Goal: Transaction & Acquisition: Purchase product/service

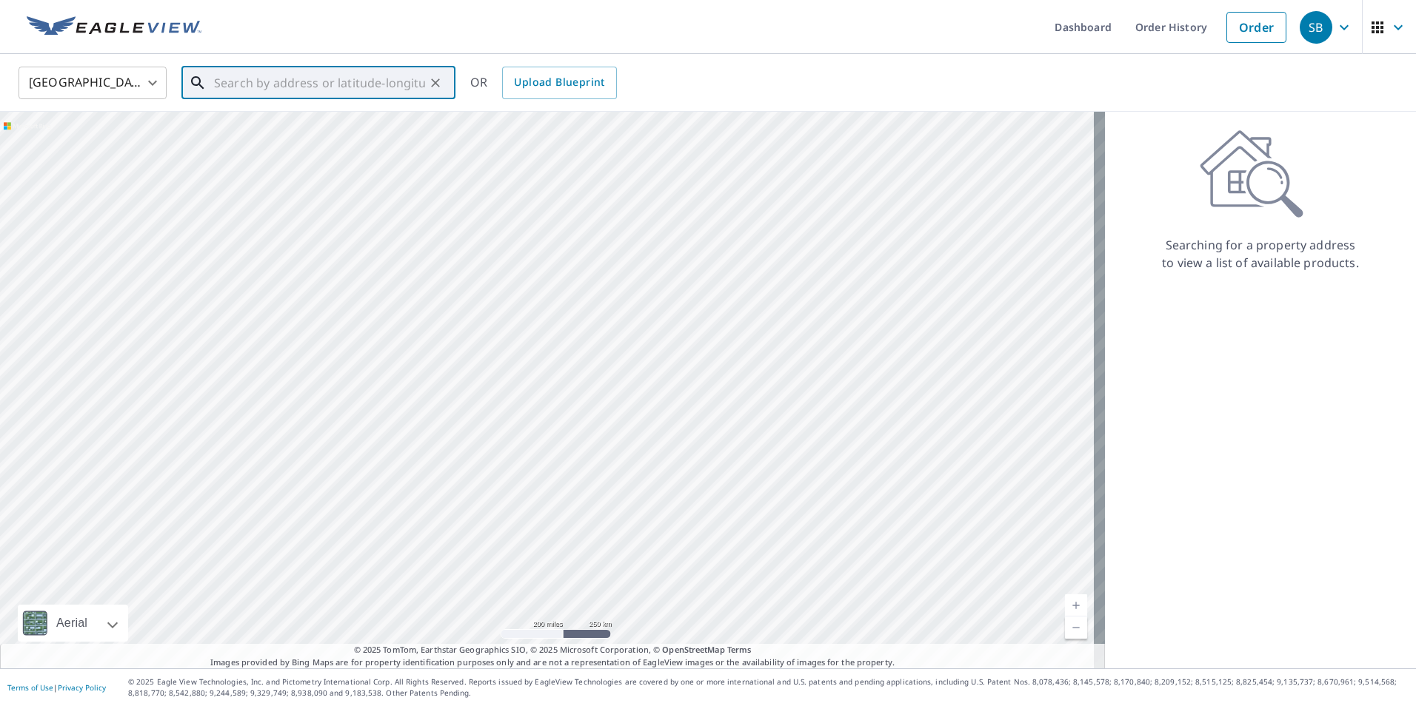
click at [367, 84] on input "text" at bounding box center [319, 82] width 211 height 41
click at [337, 124] on span "[STREET_ADDRESS]" at bounding box center [327, 126] width 233 height 18
type input "[STREET_ADDRESS]"
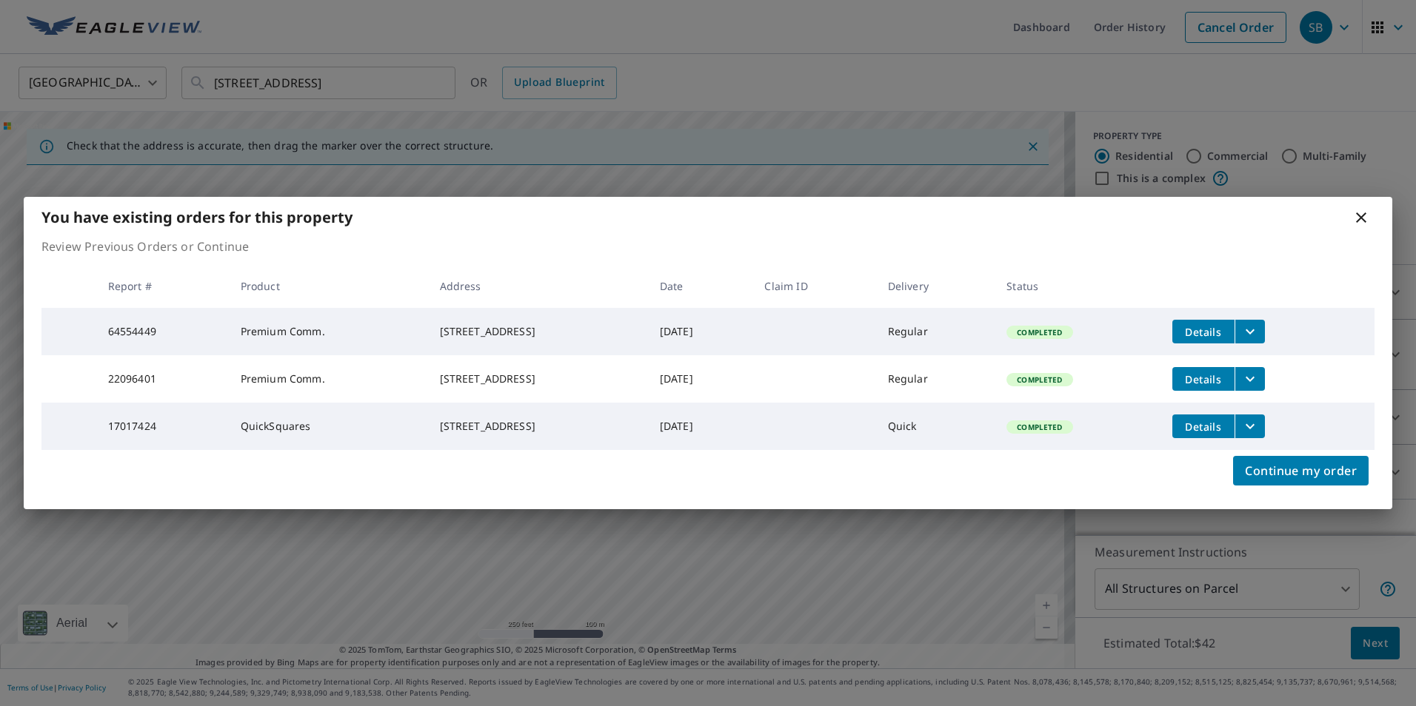
click at [1259, 323] on icon "filesDropdownBtn-64554449" at bounding box center [1250, 332] width 18 height 18
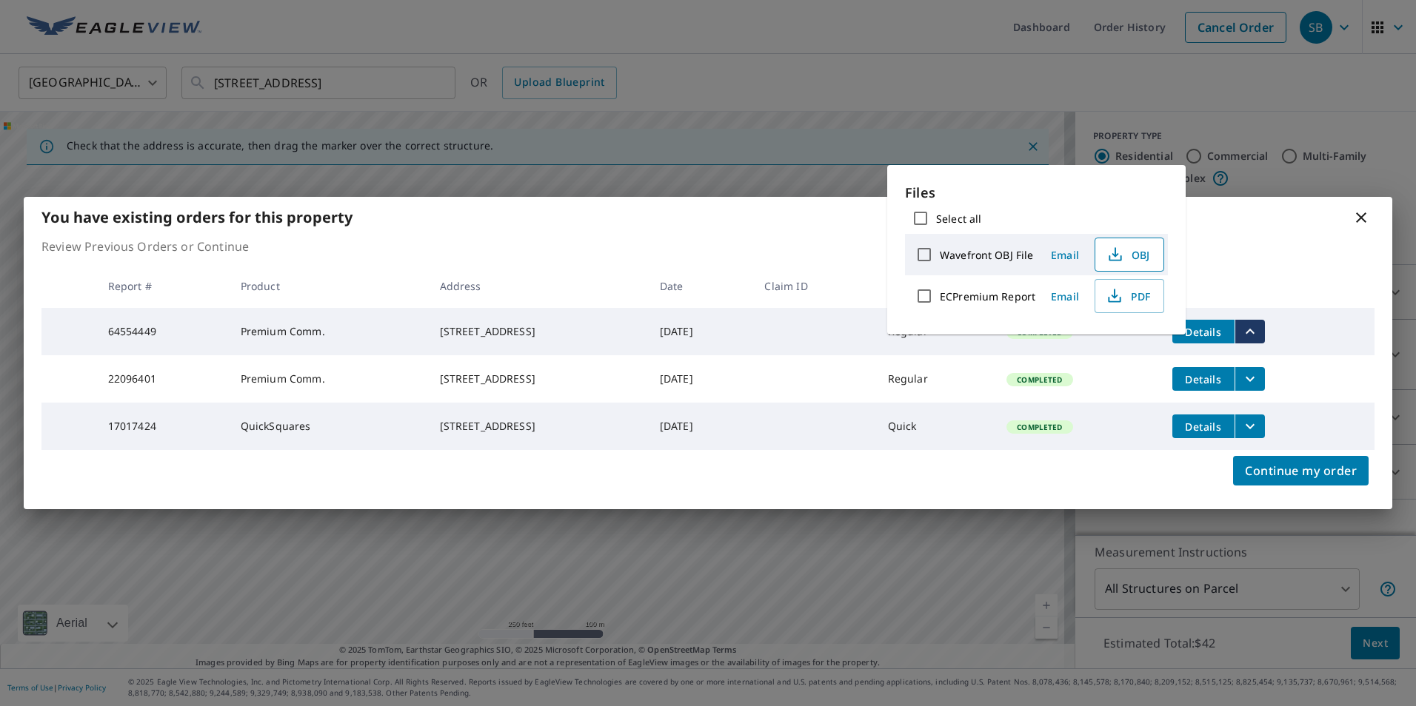
click at [1138, 255] on span "OBJ" at bounding box center [1127, 255] width 47 height 18
click at [1137, 292] on span "PDF" at bounding box center [1127, 296] width 47 height 18
click at [830, 213] on div "You have existing orders for this property" at bounding box center [708, 217] width 1368 height 41
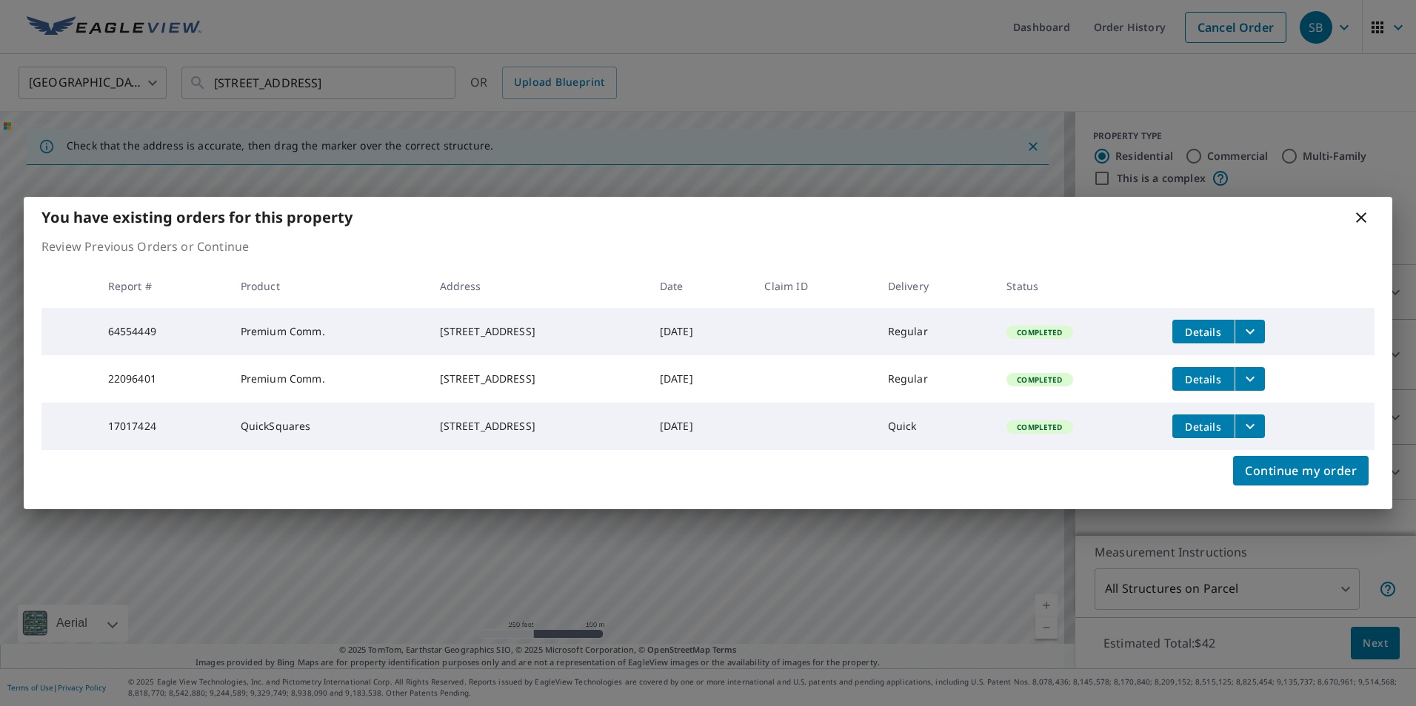
click at [1259, 379] on icon "filesDropdownBtn-22096401" at bounding box center [1250, 379] width 18 height 18
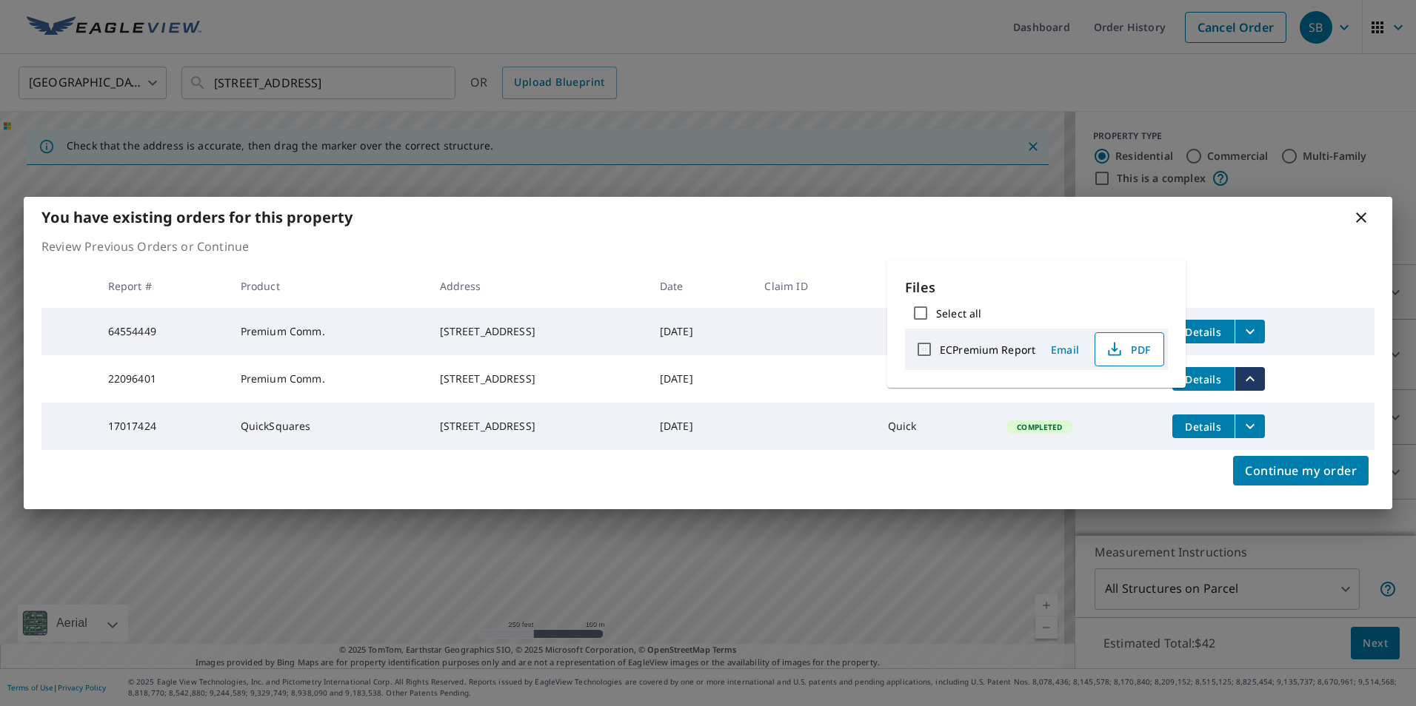
click at [1117, 347] on icon "button" at bounding box center [1115, 350] width 18 height 18
click at [1259, 434] on icon "filesDropdownBtn-17017424" at bounding box center [1250, 427] width 18 height 18
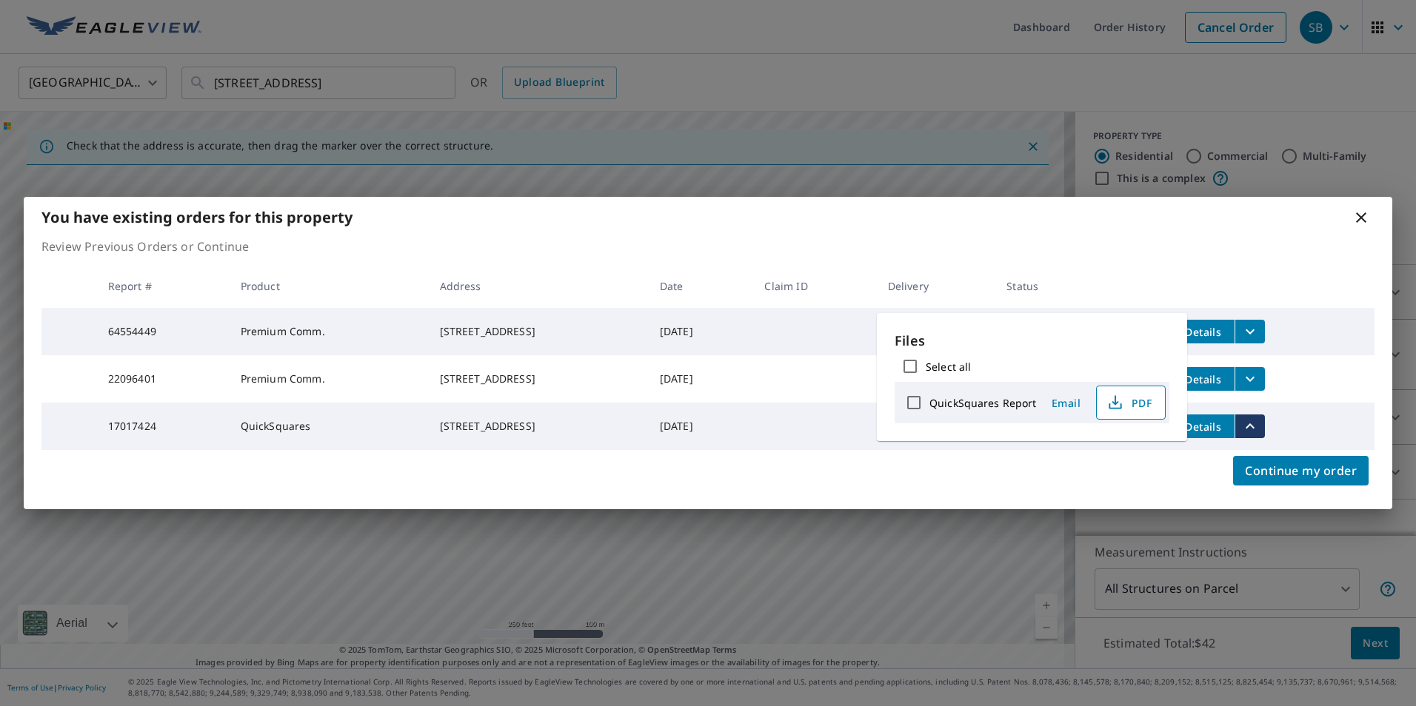
click at [1120, 406] on icon "button" at bounding box center [1115, 403] width 18 height 18
click at [1292, 481] on span "Continue my order" at bounding box center [1301, 471] width 112 height 21
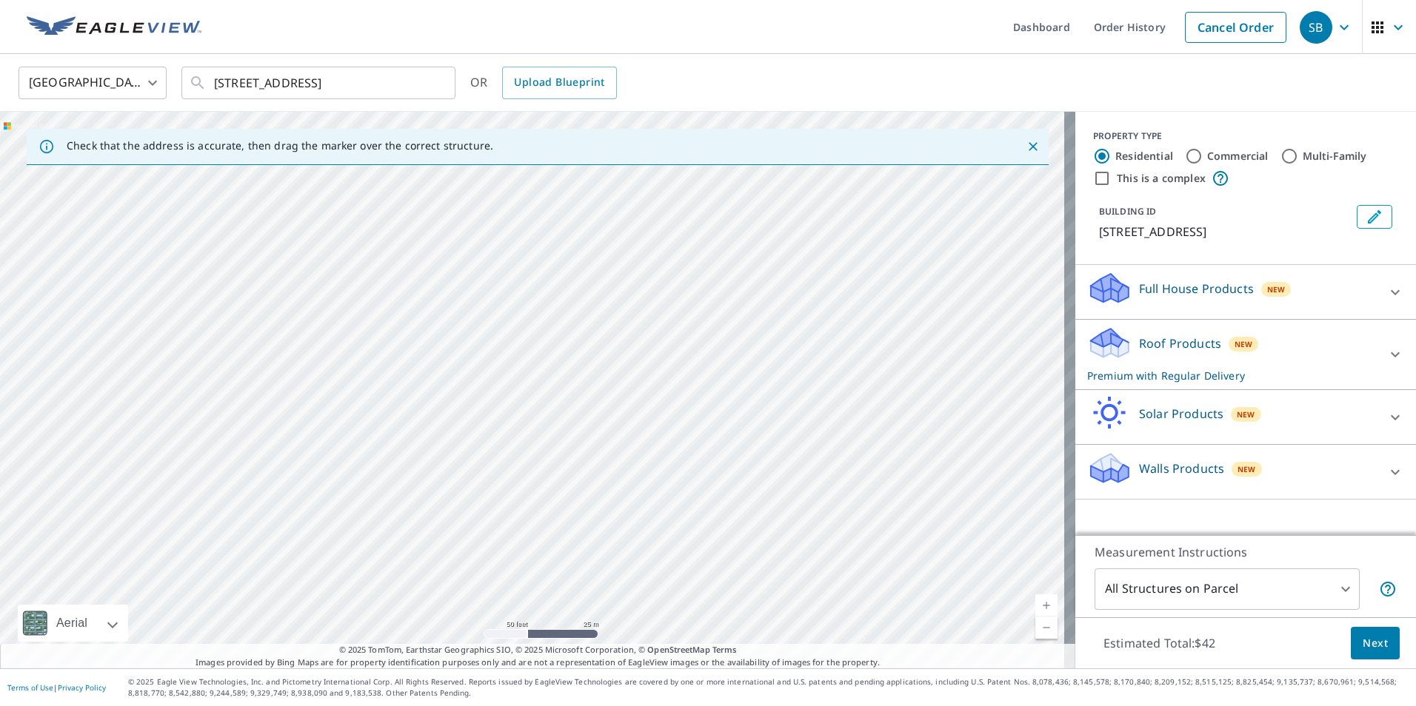
drag, startPoint x: 681, startPoint y: 340, endPoint x: 653, endPoint y: 409, distance: 74.4
click at [653, 409] on div "[STREET_ADDRESS]" at bounding box center [537, 390] width 1075 height 557
drag, startPoint x: 398, startPoint y: 169, endPoint x: 669, endPoint y: 308, distance: 304.7
click at [1187, 158] on input "Commercial" at bounding box center [1194, 156] width 18 height 18
radio input "true"
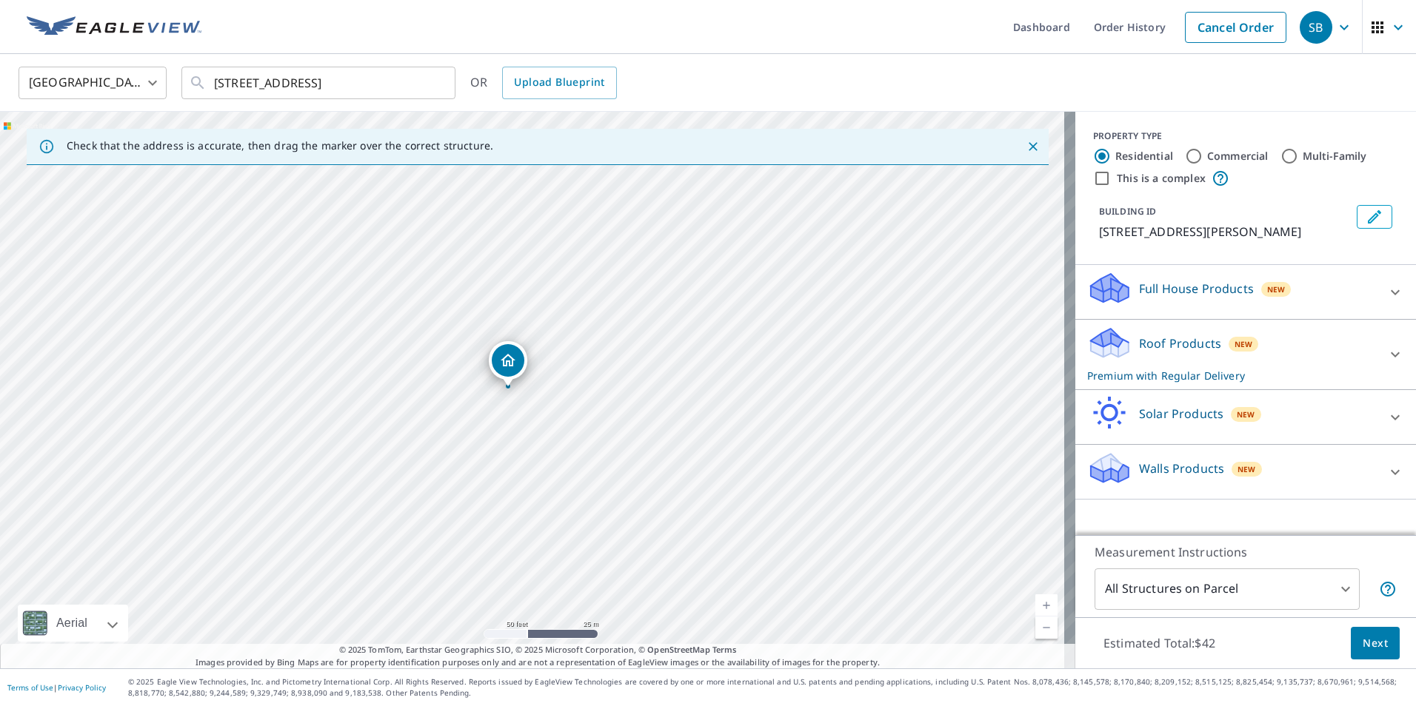
type input "4"
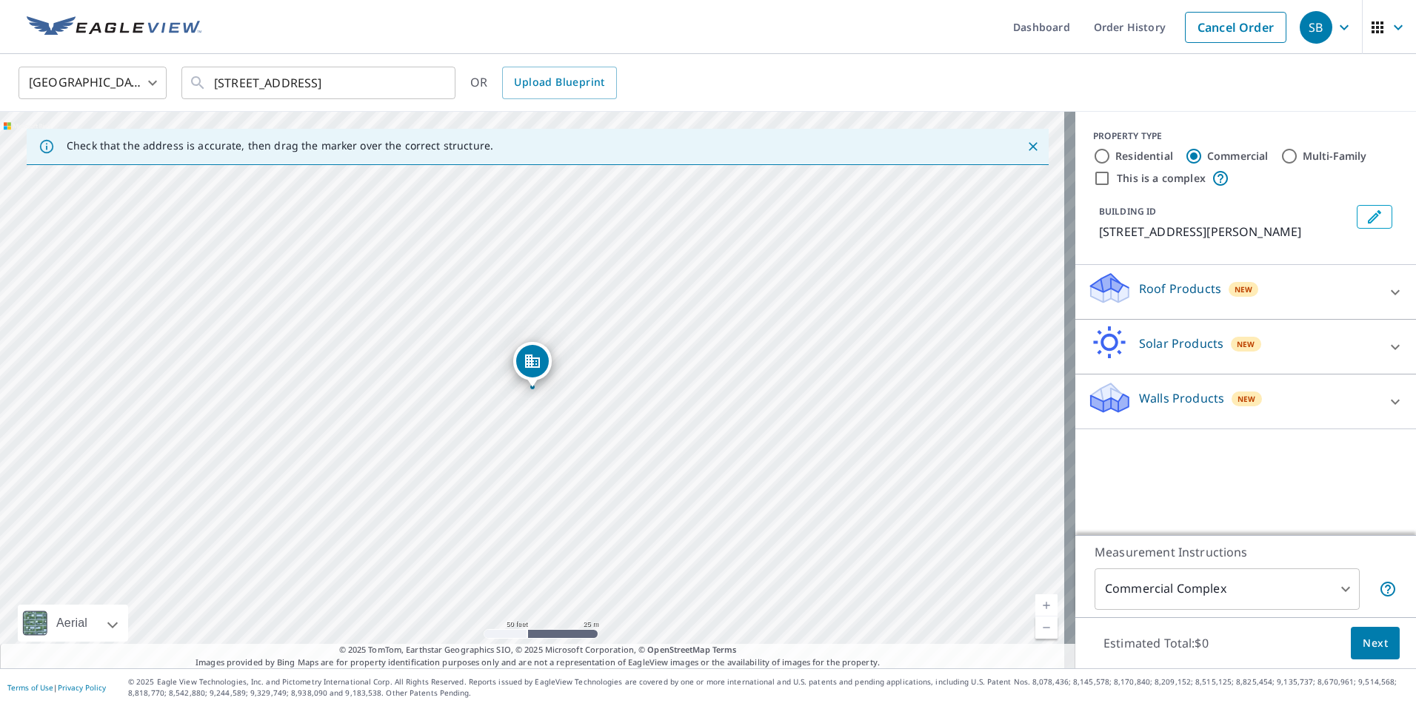
click at [1377, 293] on div at bounding box center [1395, 293] width 36 height 36
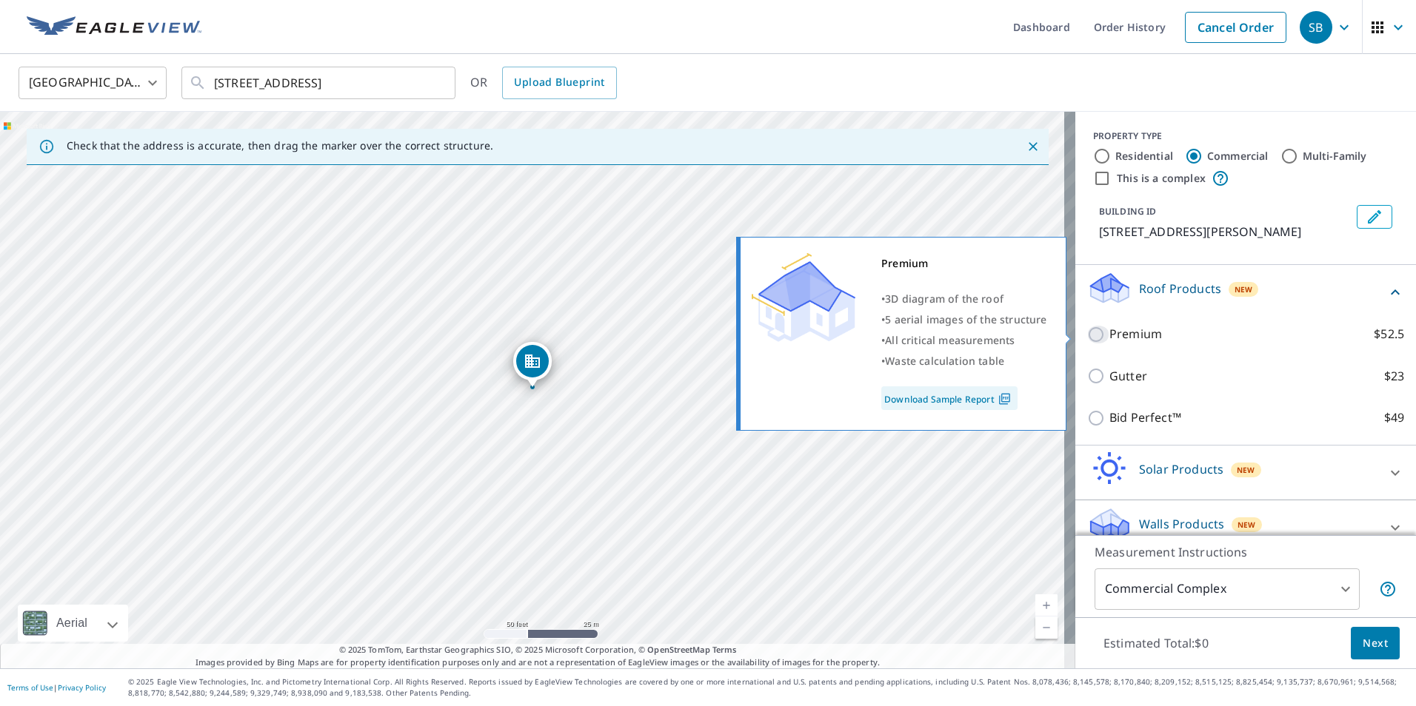
click at [1087, 335] on input "Premium $52.5" at bounding box center [1098, 335] width 22 height 18
checkbox input "true"
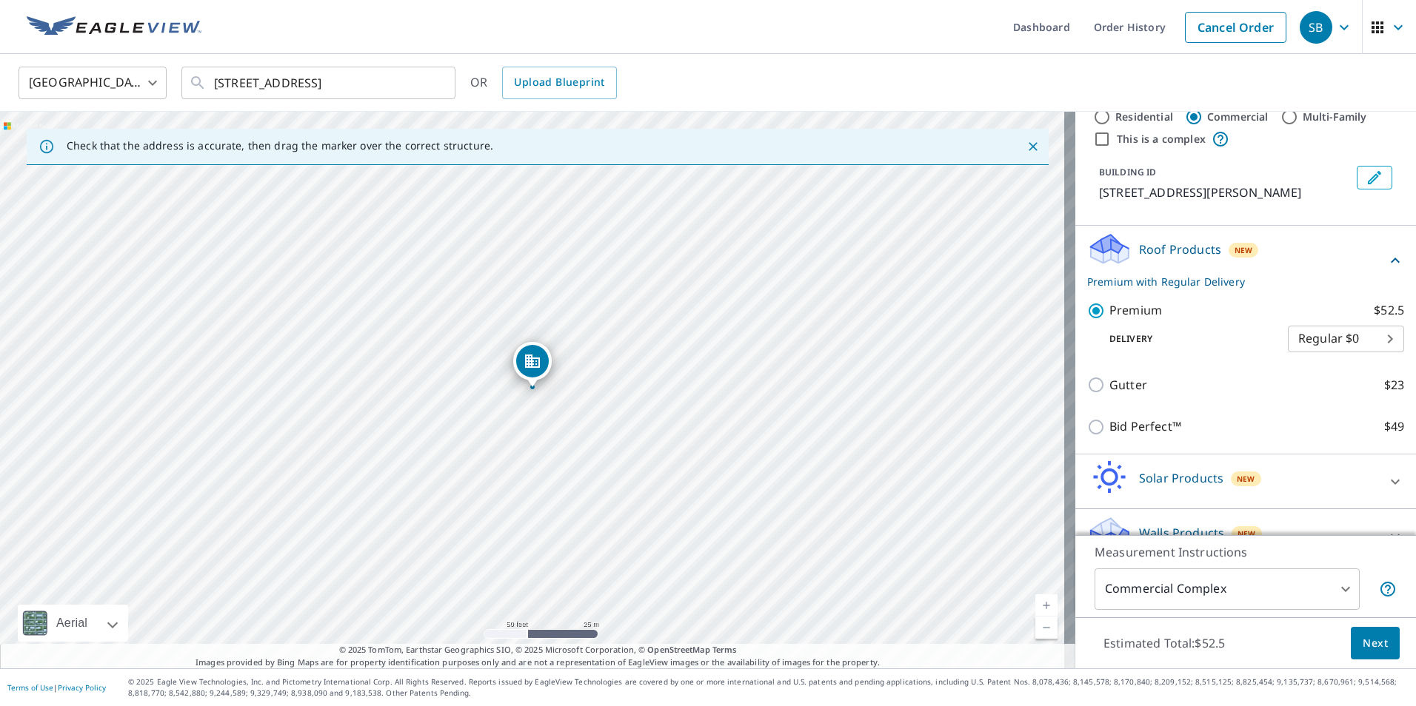
scroll to position [68, 0]
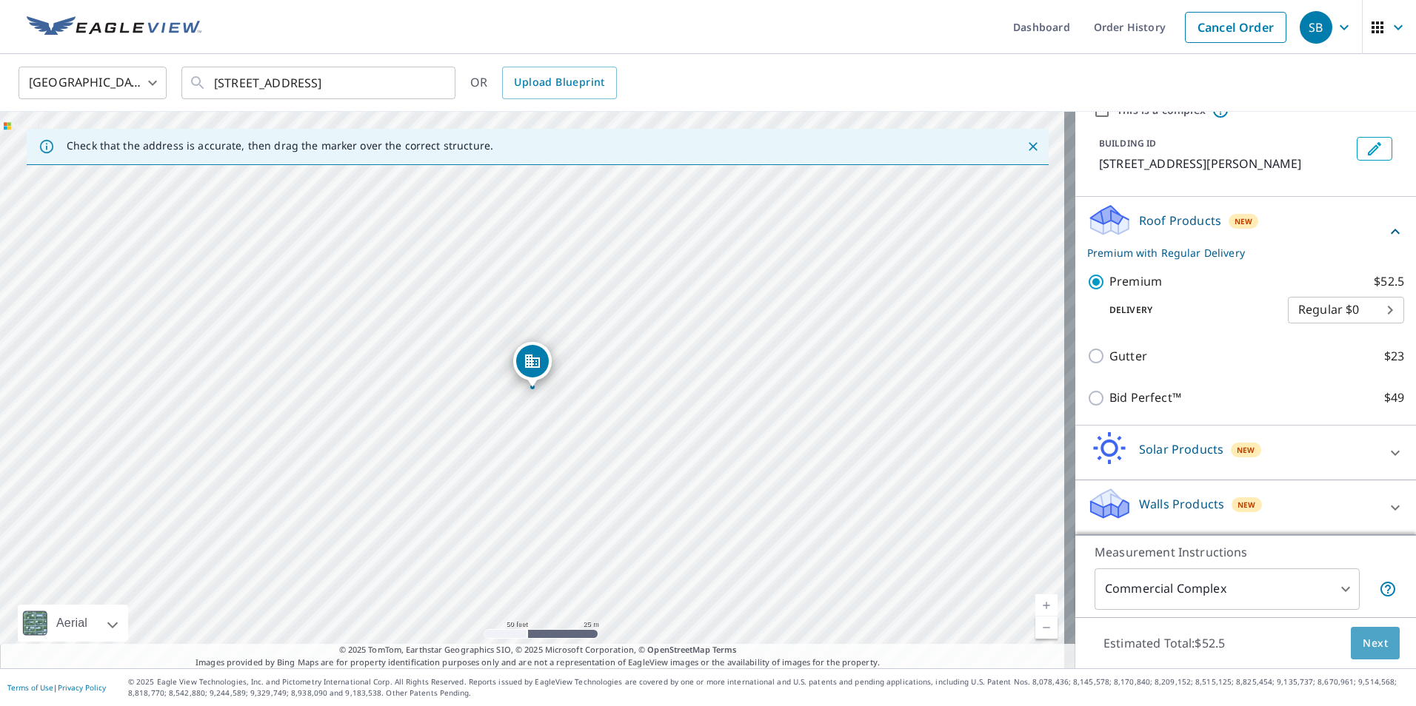
click at [1362, 635] on span "Next" at bounding box center [1374, 644] width 25 height 19
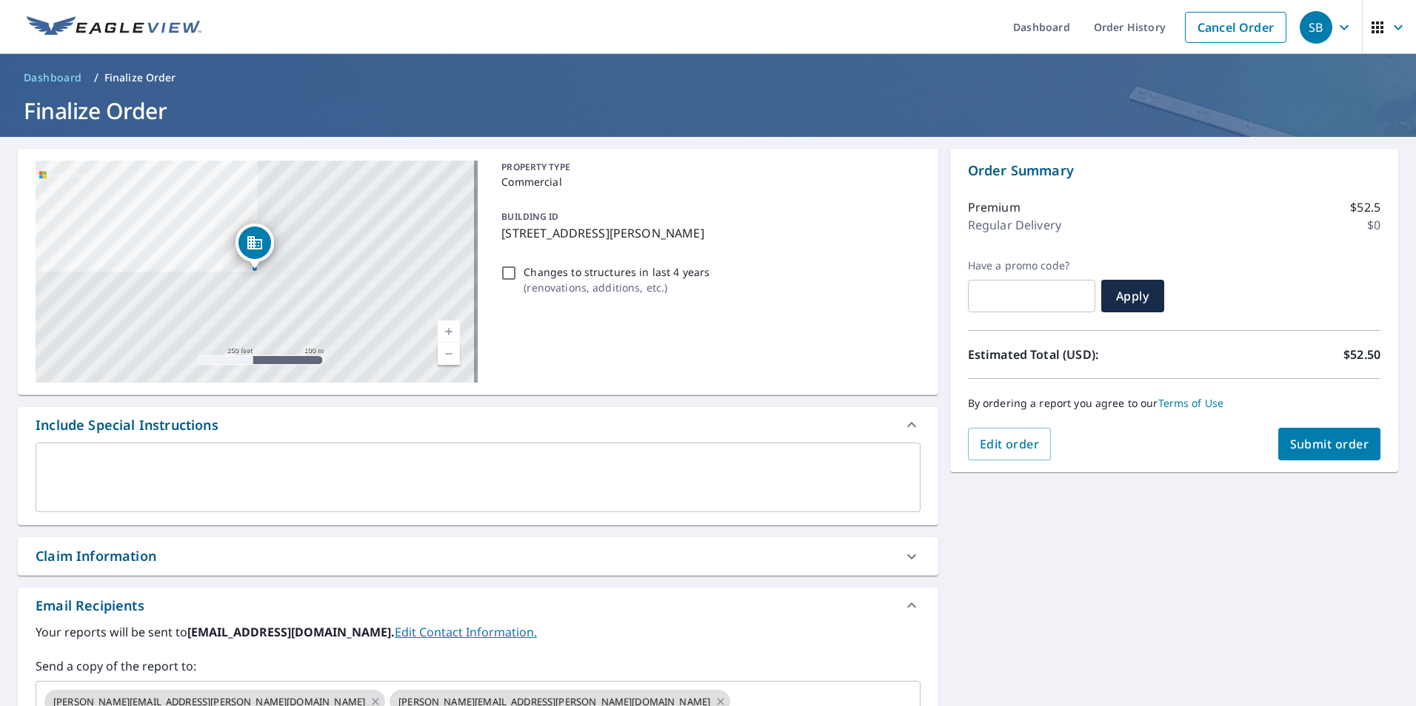
click at [469, 468] on textarea at bounding box center [478, 478] width 864 height 42
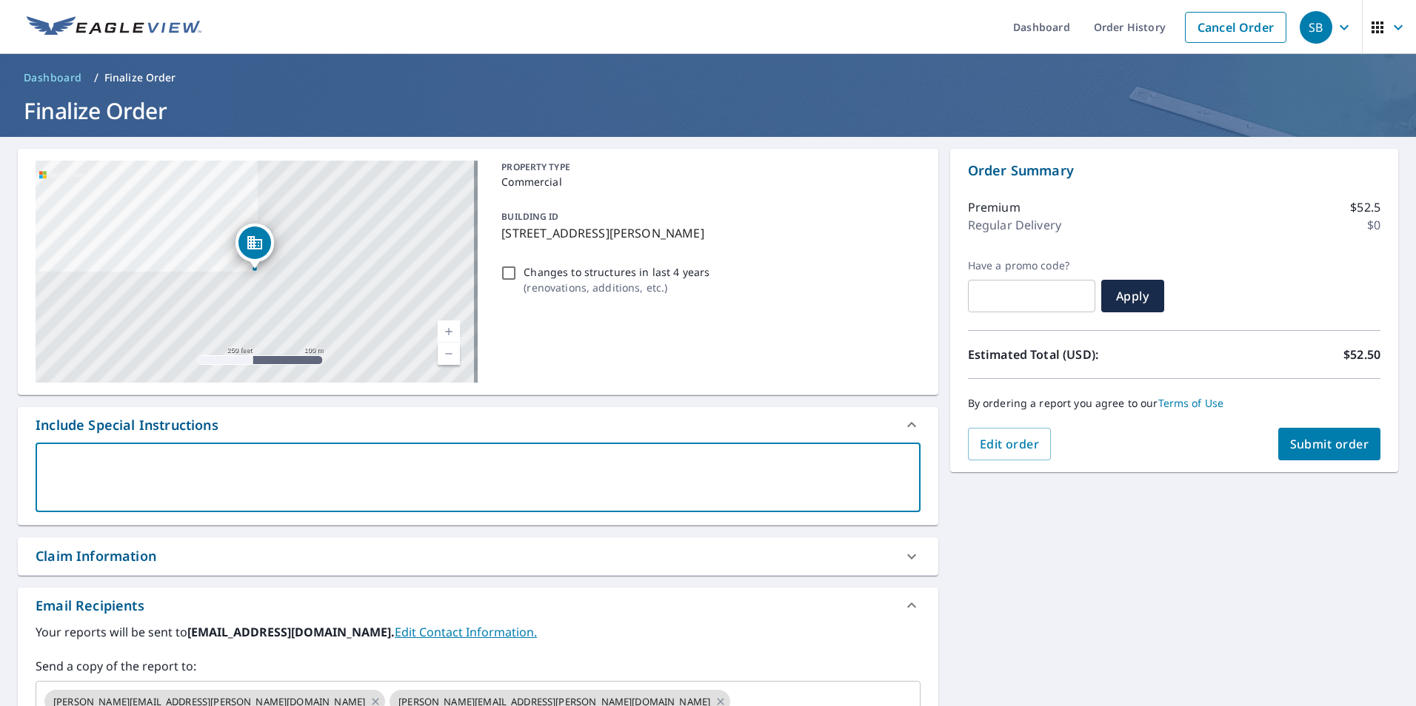
type textarea "c"
type textarea "x"
checkbox input "true"
type textarea "ch"
type textarea "x"
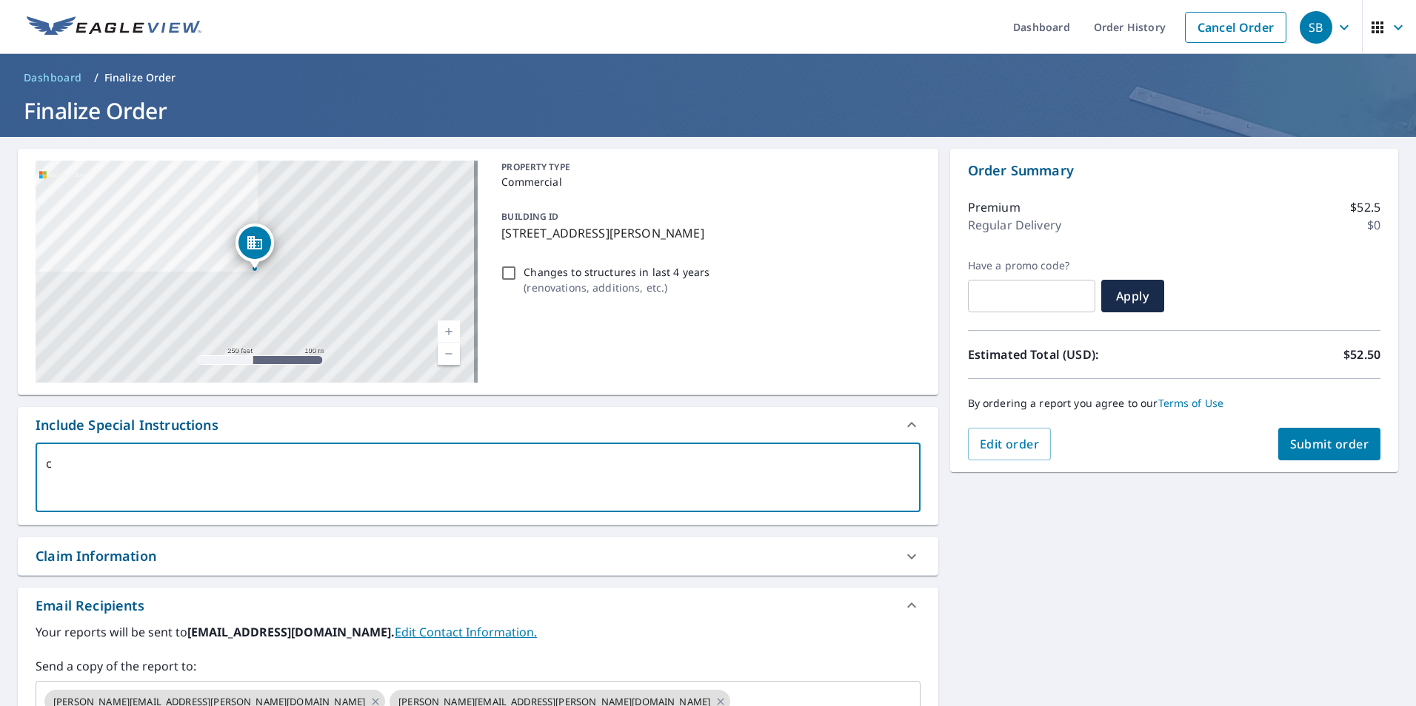
checkbox input "true"
type textarea "chr"
type textarea "x"
checkbox input "true"
type textarea "chri"
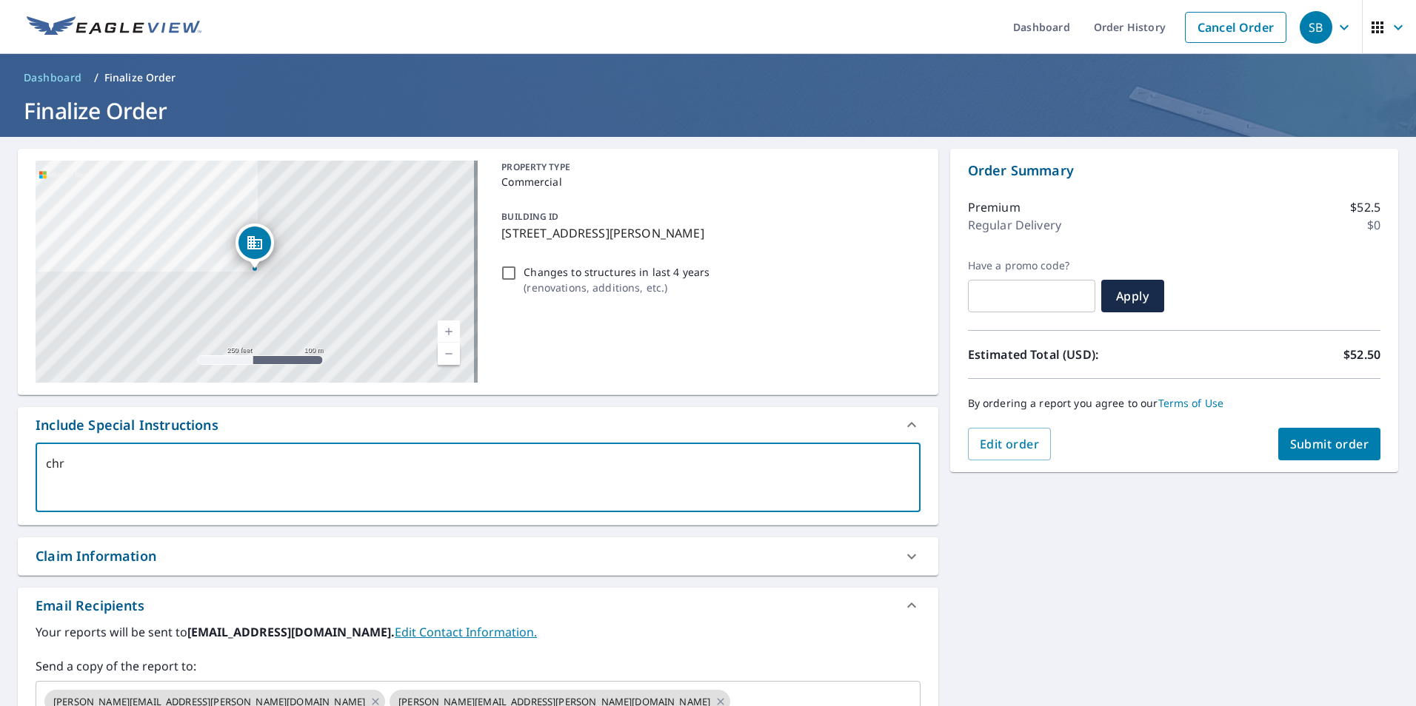
type textarea "x"
checkbox input "true"
type textarea "chr"
type textarea "x"
checkbox input "true"
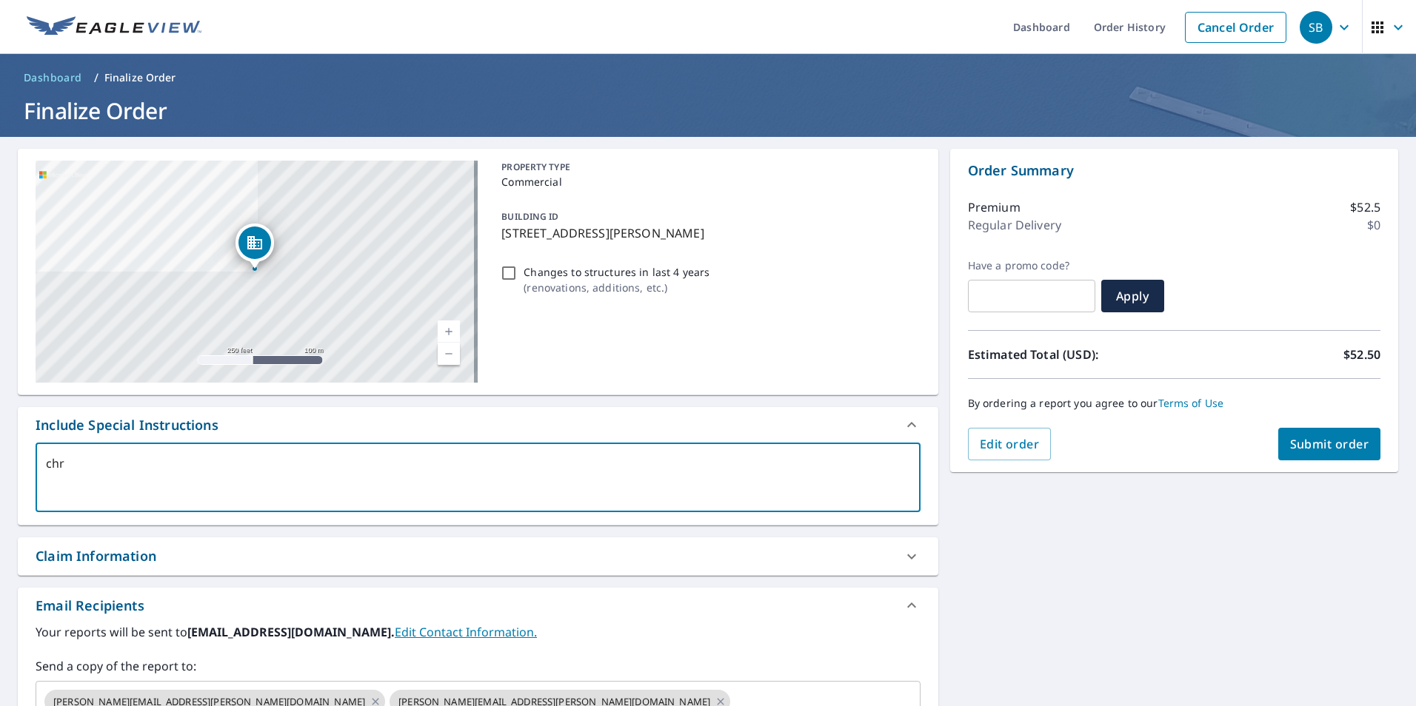
type textarea "ch"
type textarea "x"
checkbox input "true"
type textarea "c"
type textarea "x"
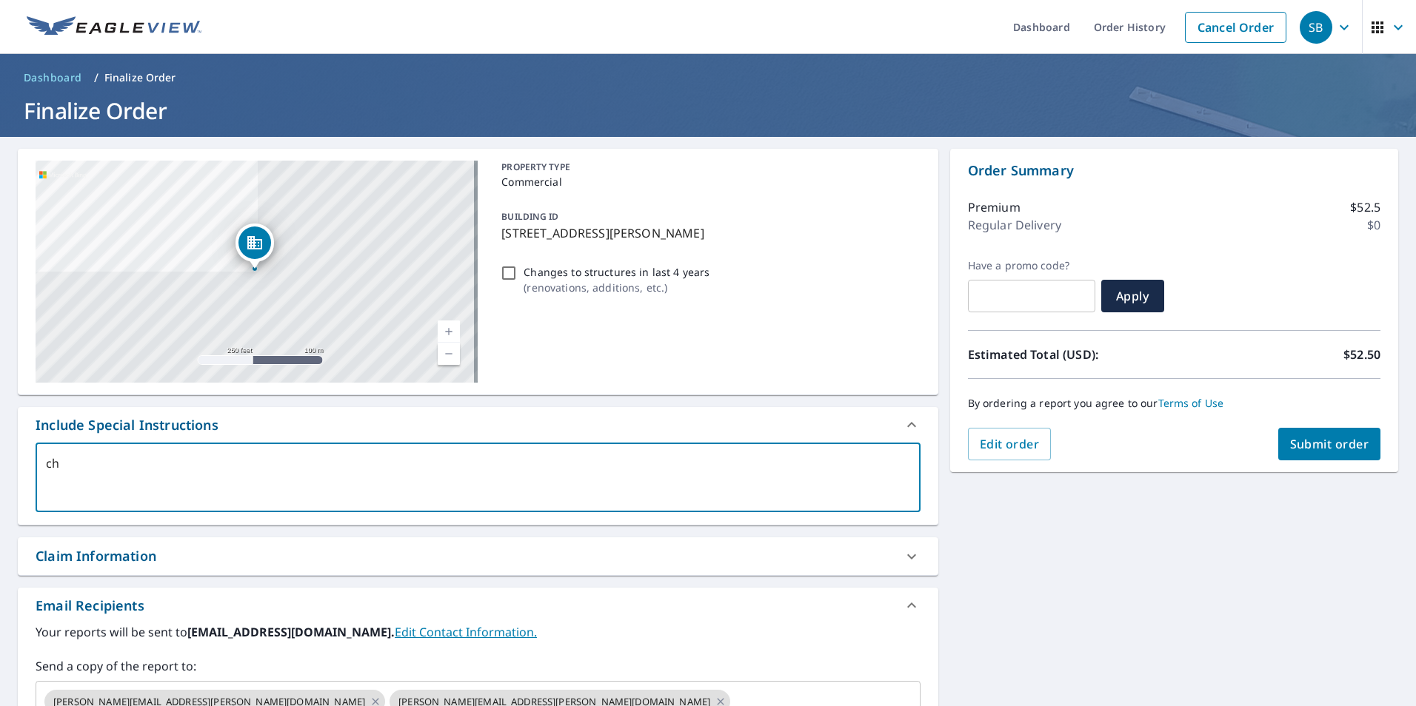
checkbox input "true"
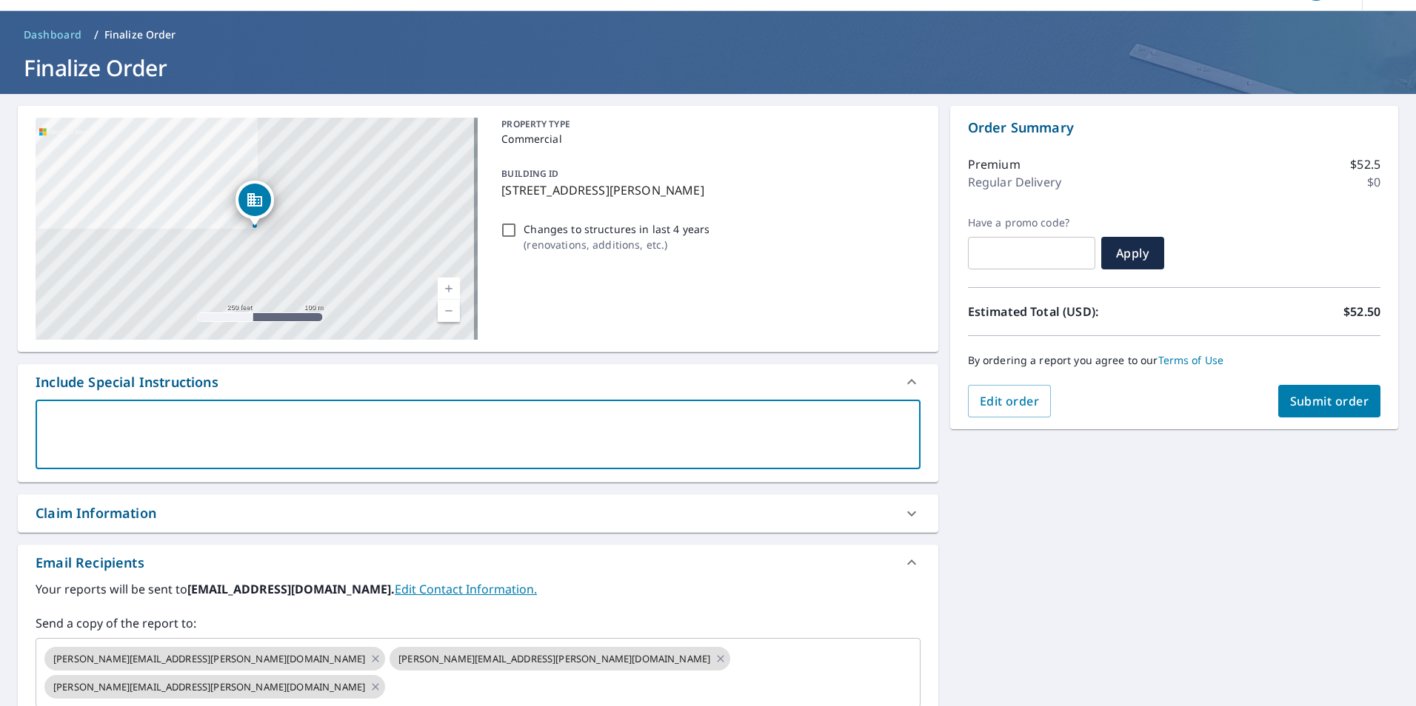
scroll to position [222, 0]
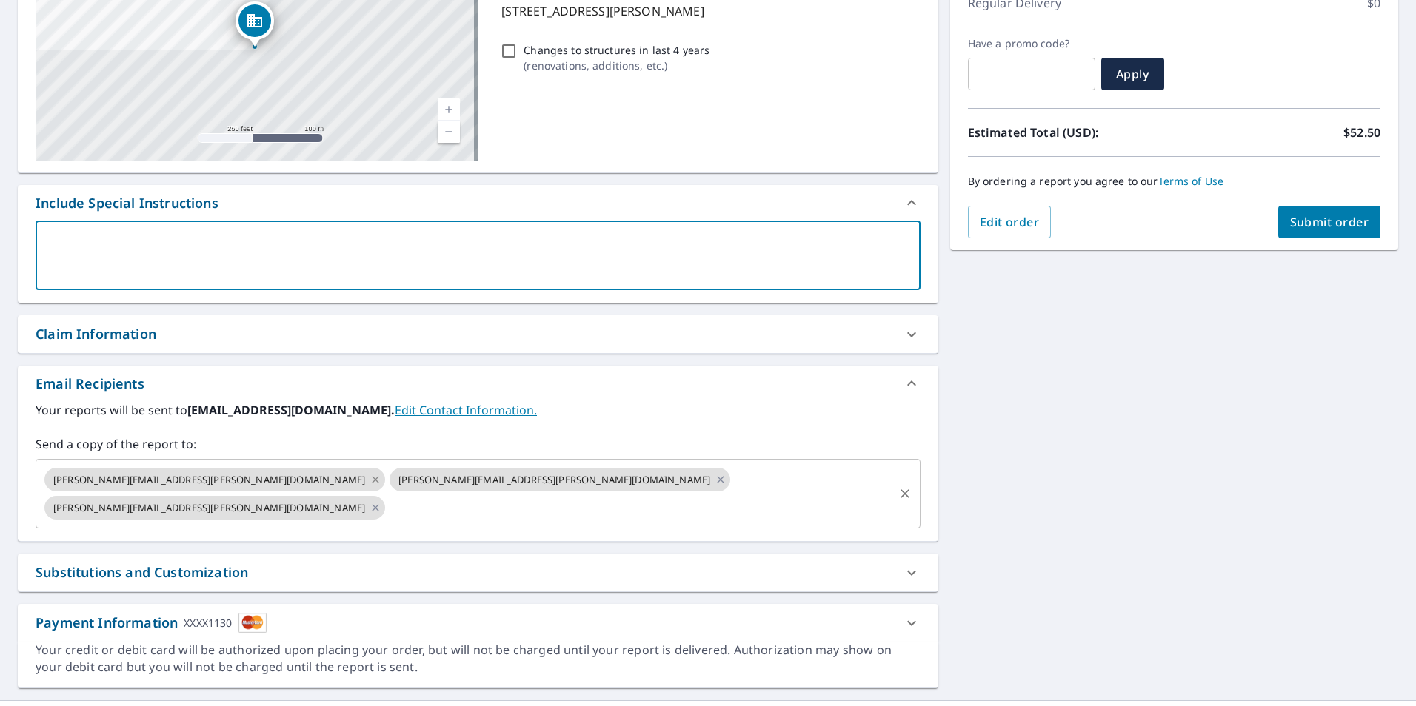
click at [372, 481] on icon at bounding box center [375, 479] width 7 height 7
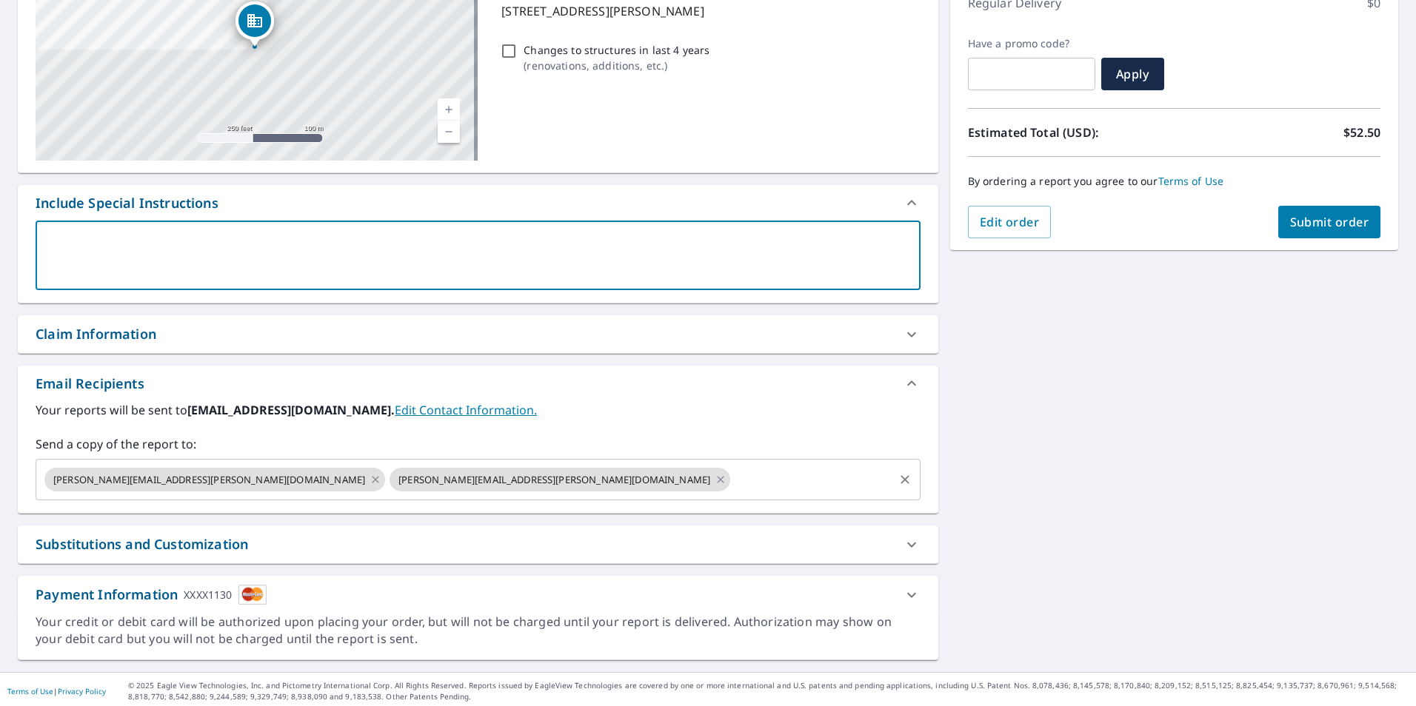
click at [372, 479] on icon at bounding box center [375, 479] width 7 height 7
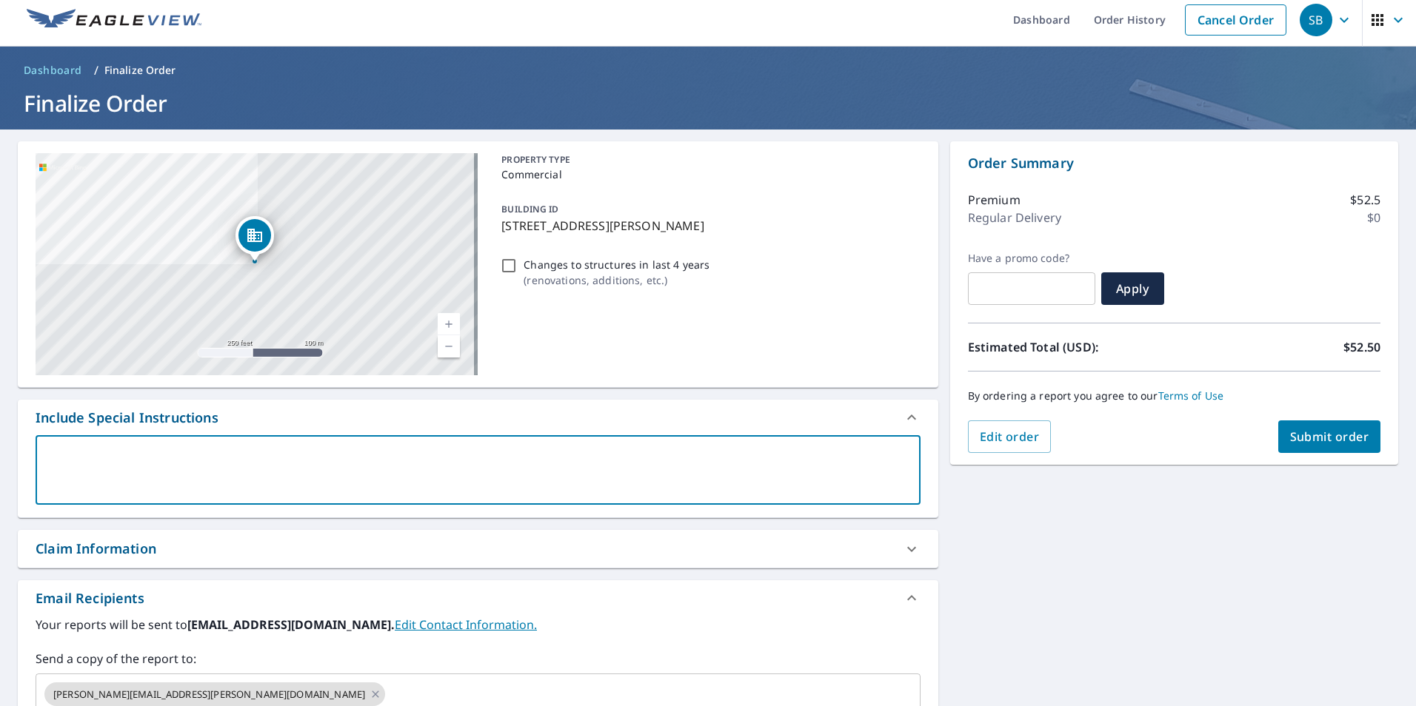
scroll to position [0, 0]
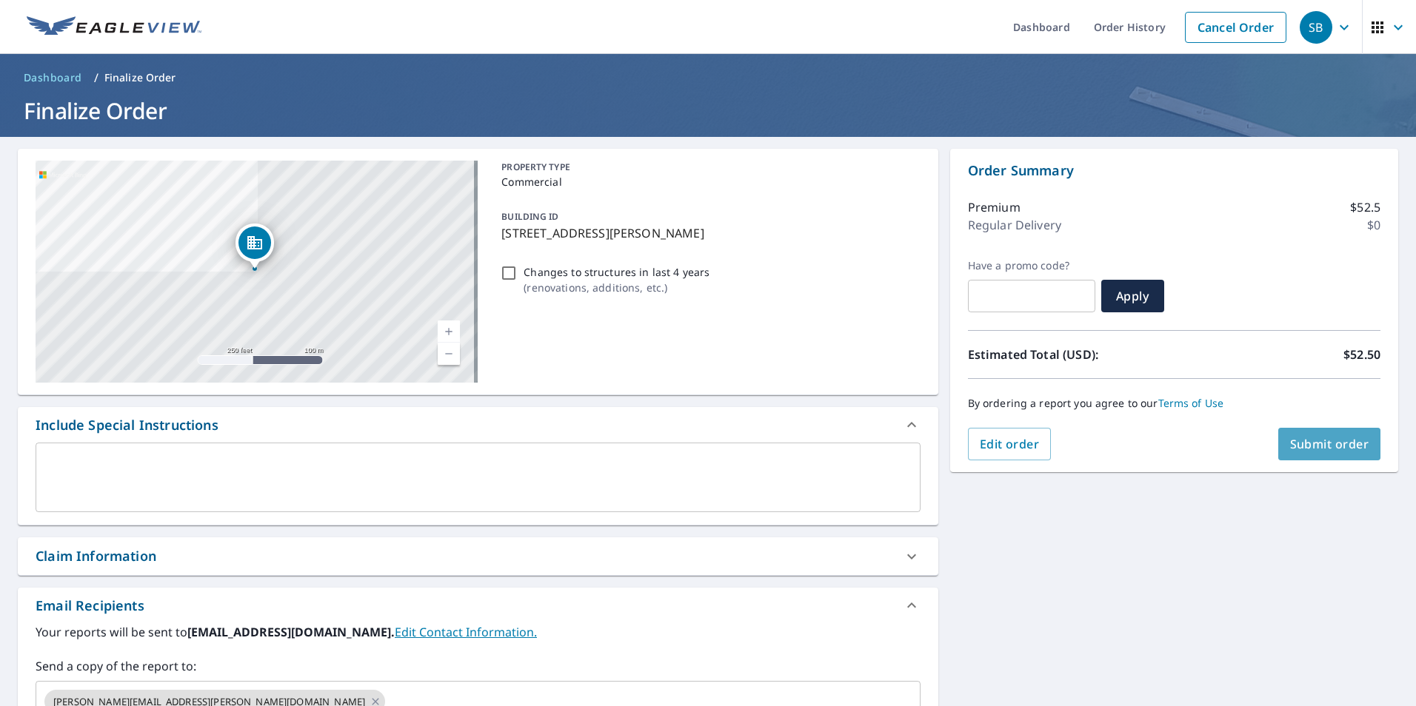
click at [1325, 441] on span "Submit order" at bounding box center [1329, 444] width 79 height 16
checkbox input "true"
